Goal: Task Accomplishment & Management: Use online tool/utility

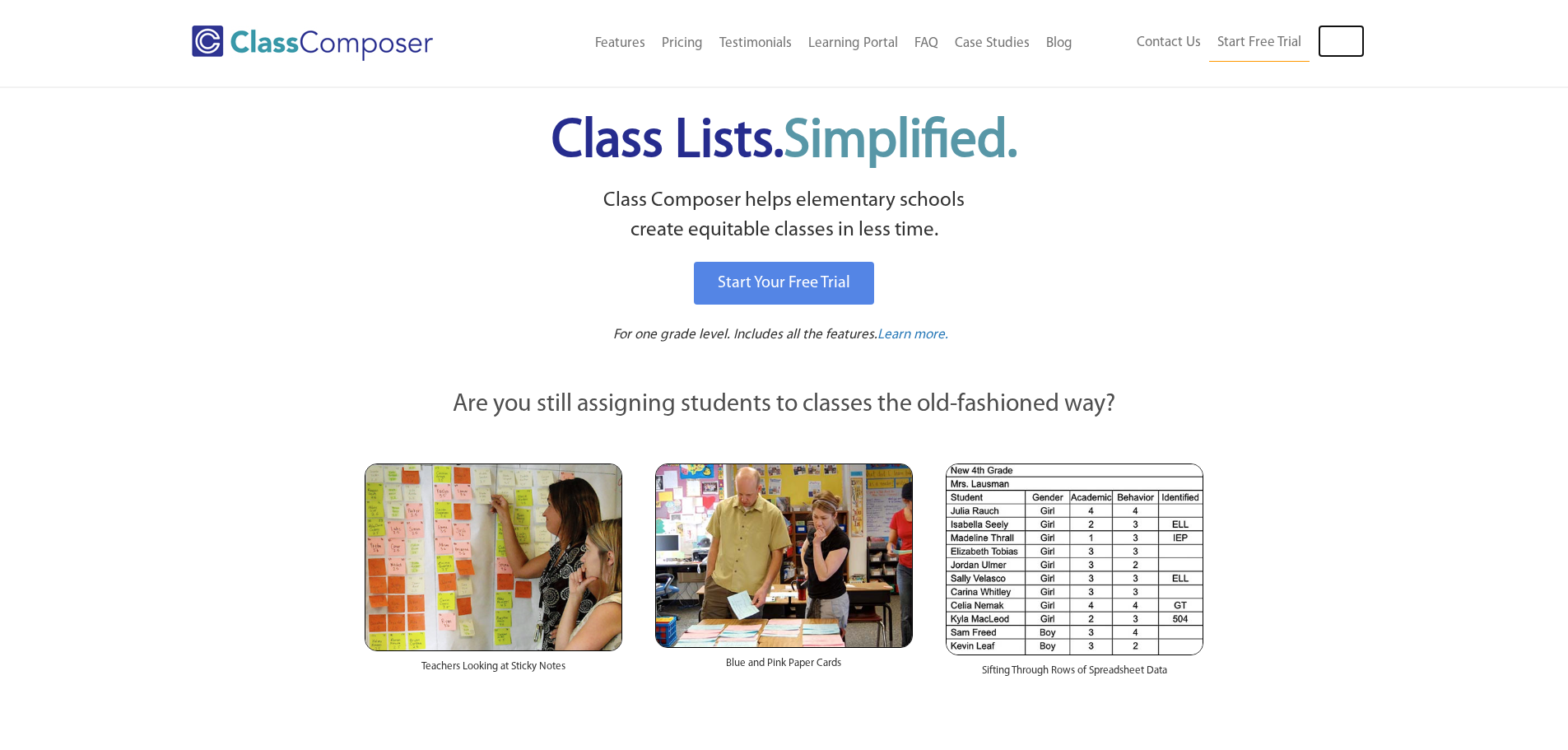
click at [1340, 43] on link "Log In" at bounding box center [1341, 41] width 47 height 32
click at [1334, 38] on link "Log In" at bounding box center [1341, 41] width 47 height 32
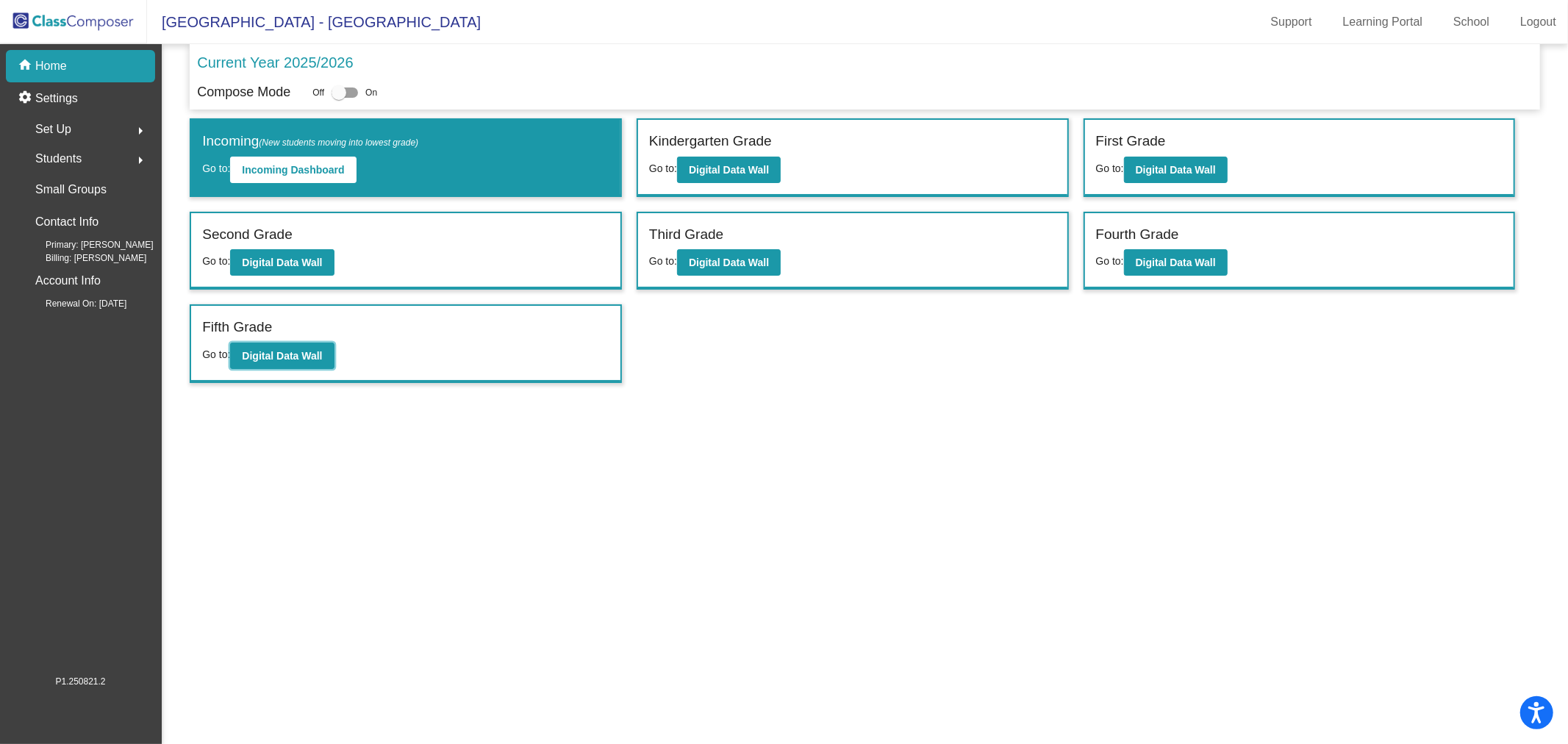
click at [294, 350] on b "Digital Data Wall" at bounding box center [281, 355] width 80 height 12
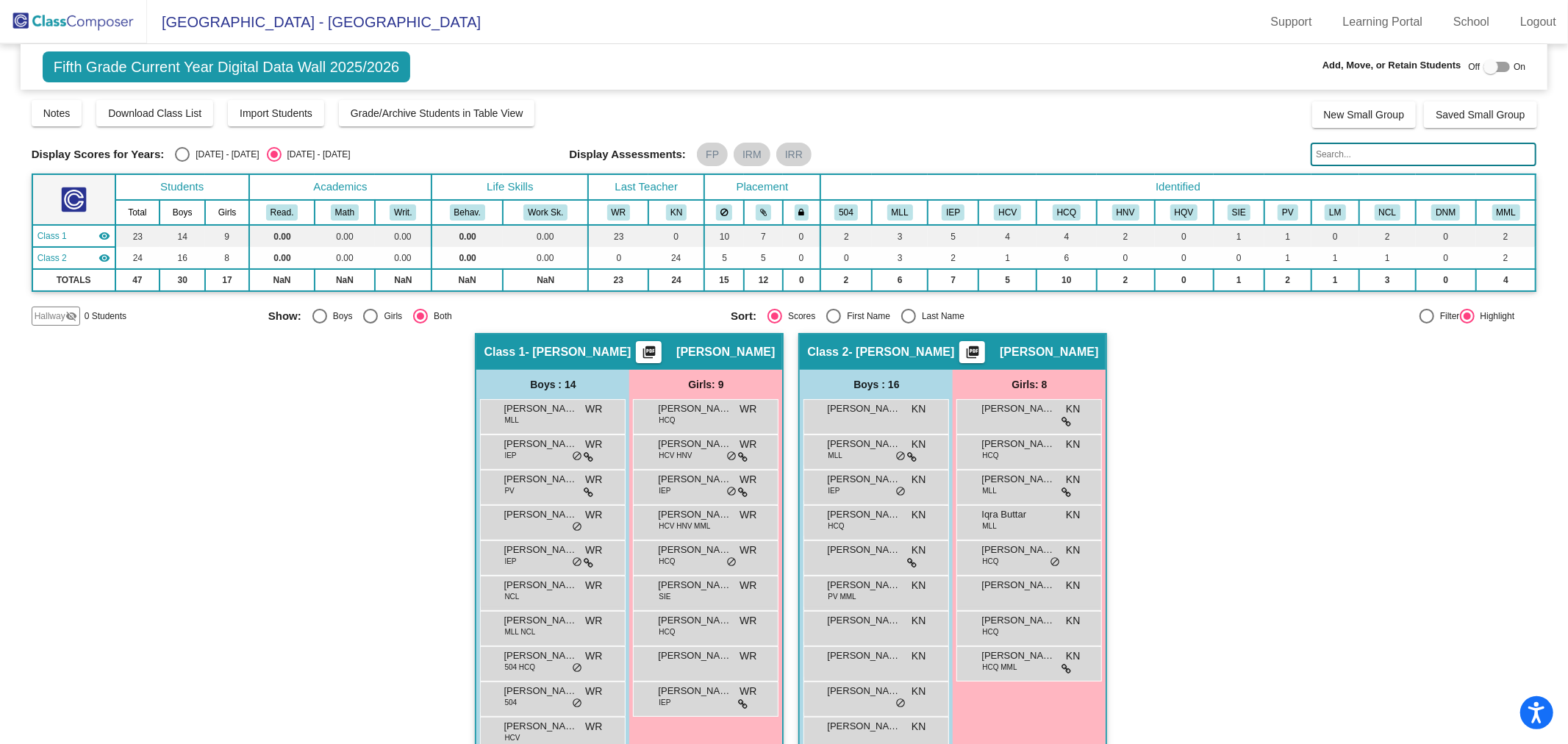
click at [944, 209] on button "IEP" at bounding box center [953, 212] width 23 height 16
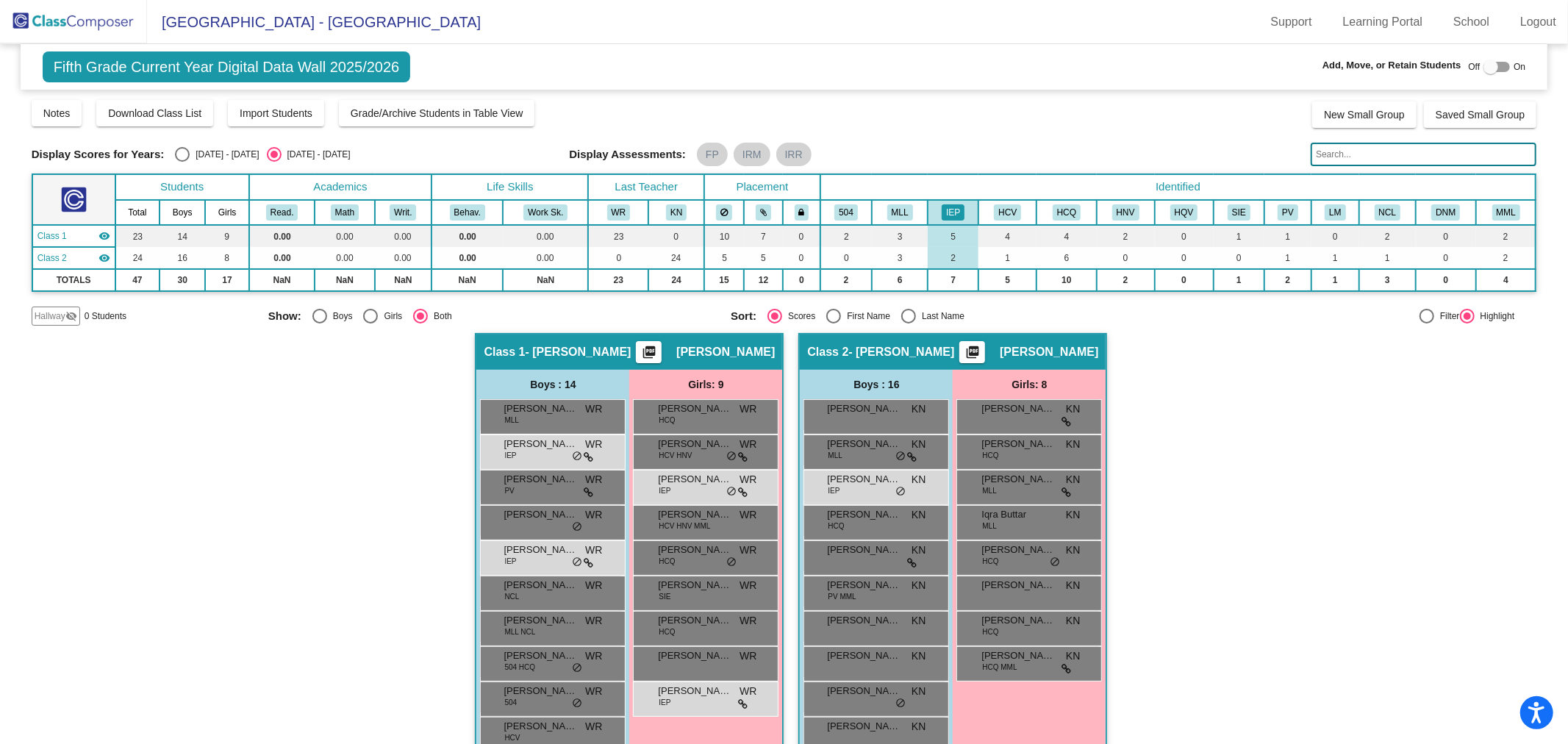
click at [946, 204] on button "IEP" at bounding box center [953, 212] width 23 height 16
